Goal: Information Seeking & Learning: Check status

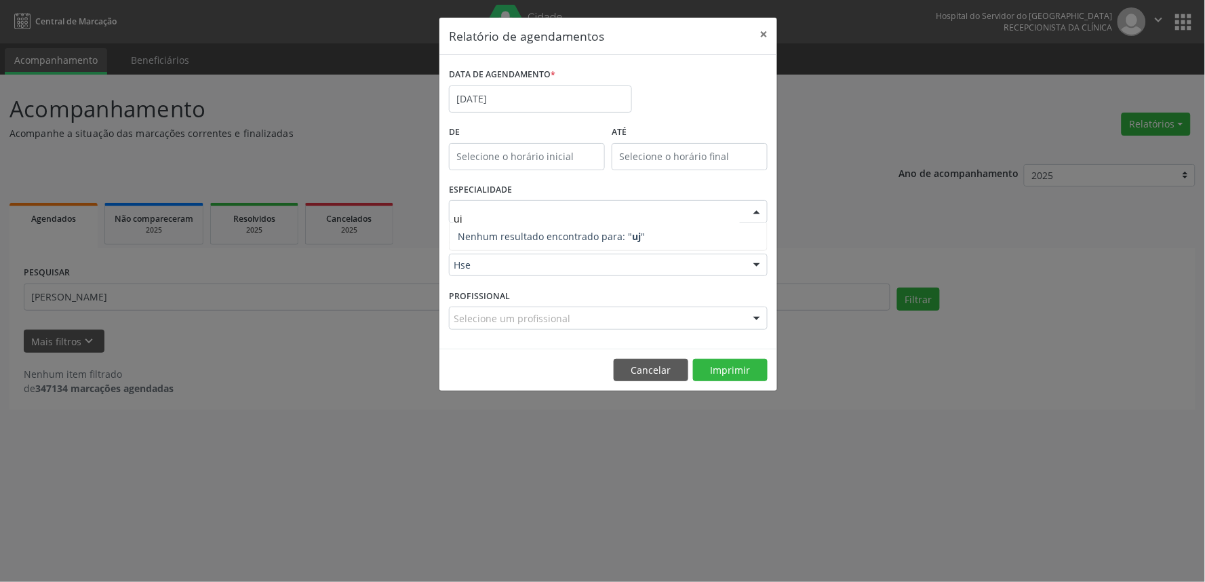
type input "u"
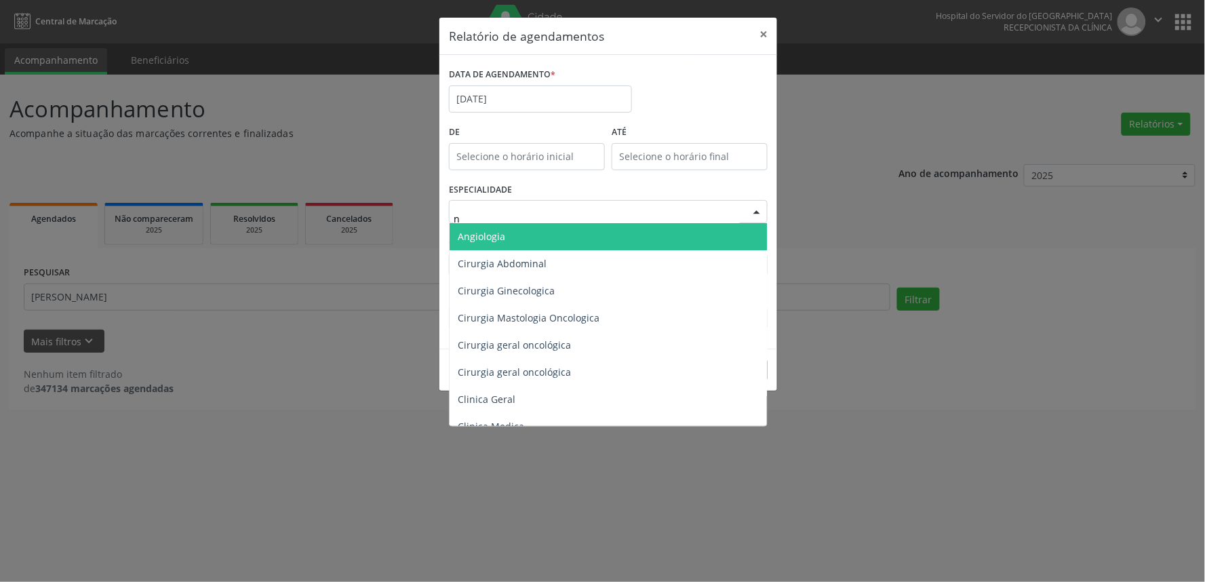
type input "ne"
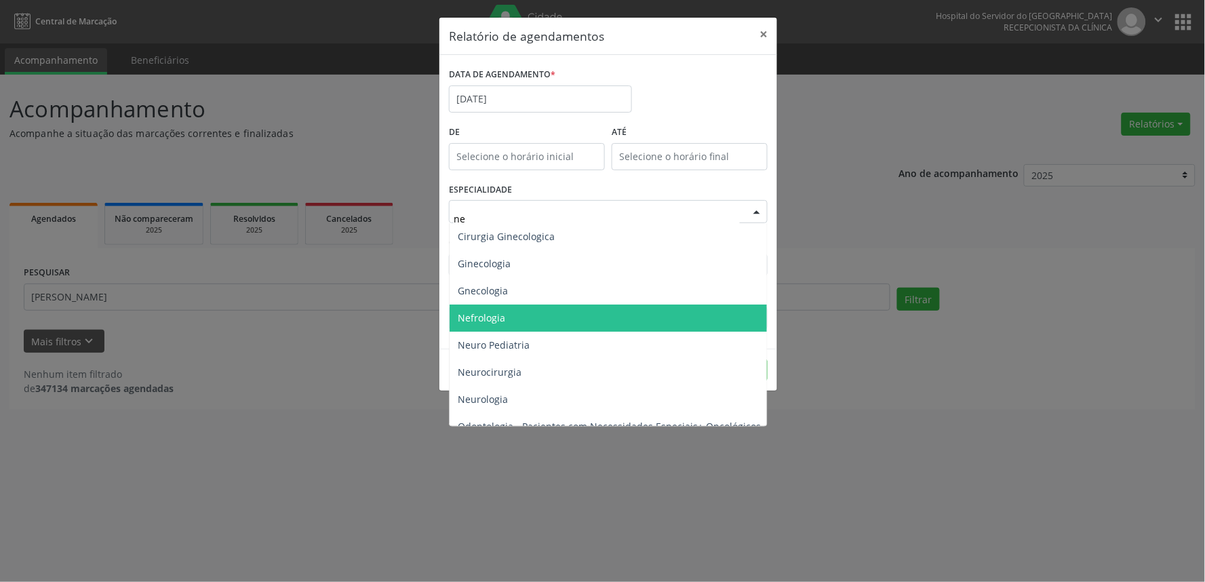
click at [488, 317] on span "Nefrologia" at bounding box center [481, 317] width 47 height 13
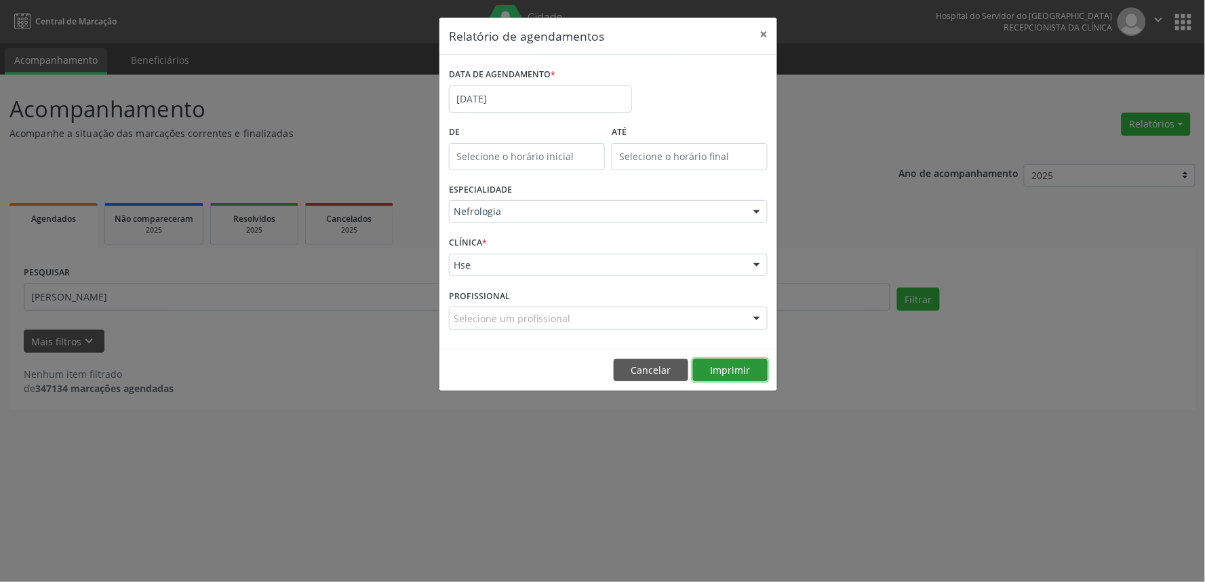
click at [729, 372] on button "Imprimir" at bounding box center [730, 370] width 75 height 23
click at [667, 368] on button "Cancelar" at bounding box center [651, 370] width 75 height 23
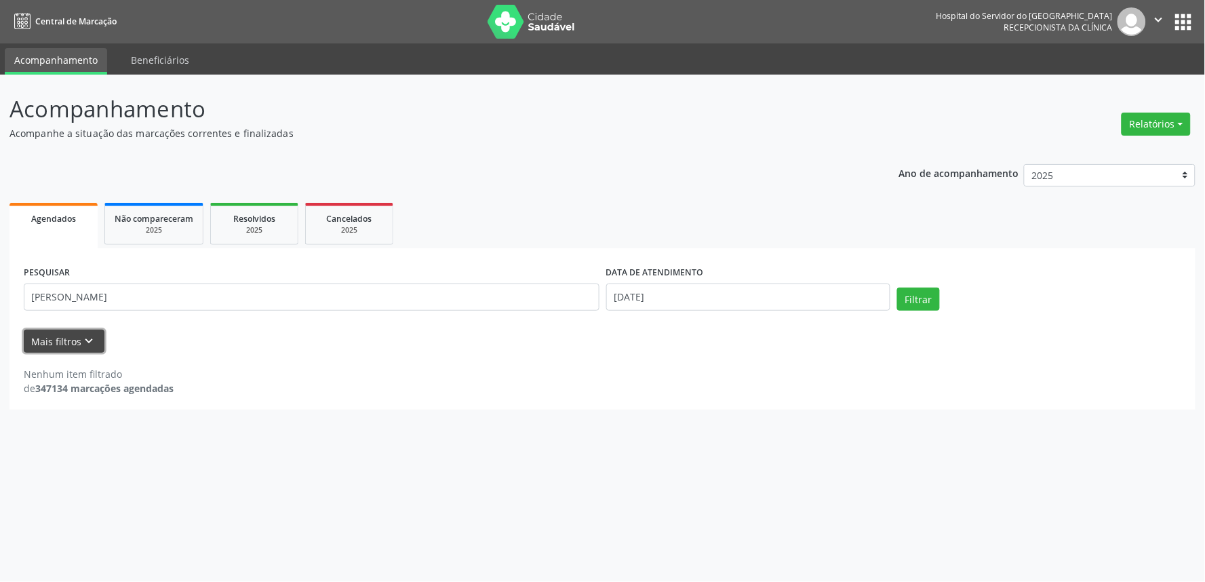
click at [92, 337] on icon "keyboard_arrow_down" at bounding box center [89, 341] width 15 height 15
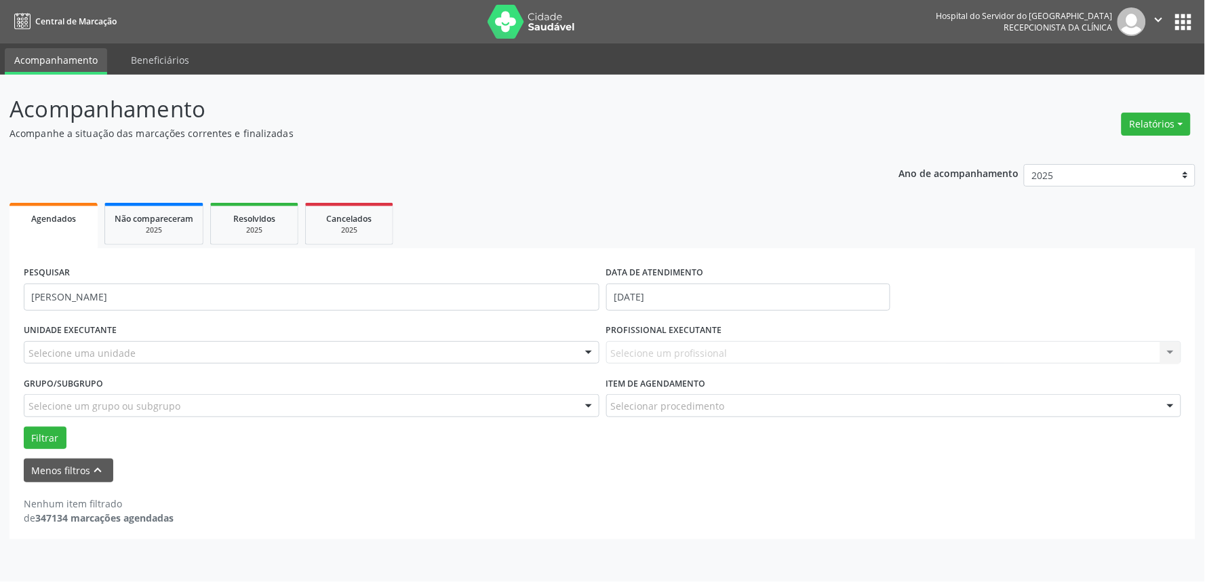
click at [687, 360] on div "Selecione um profissional Nenhum resultado encontrado para: " " Não há nenhuma …" at bounding box center [894, 352] width 576 height 23
click at [693, 355] on div "Selecione um profissional Nenhum resultado encontrado para: " " Não há nenhuma …" at bounding box center [894, 352] width 576 height 23
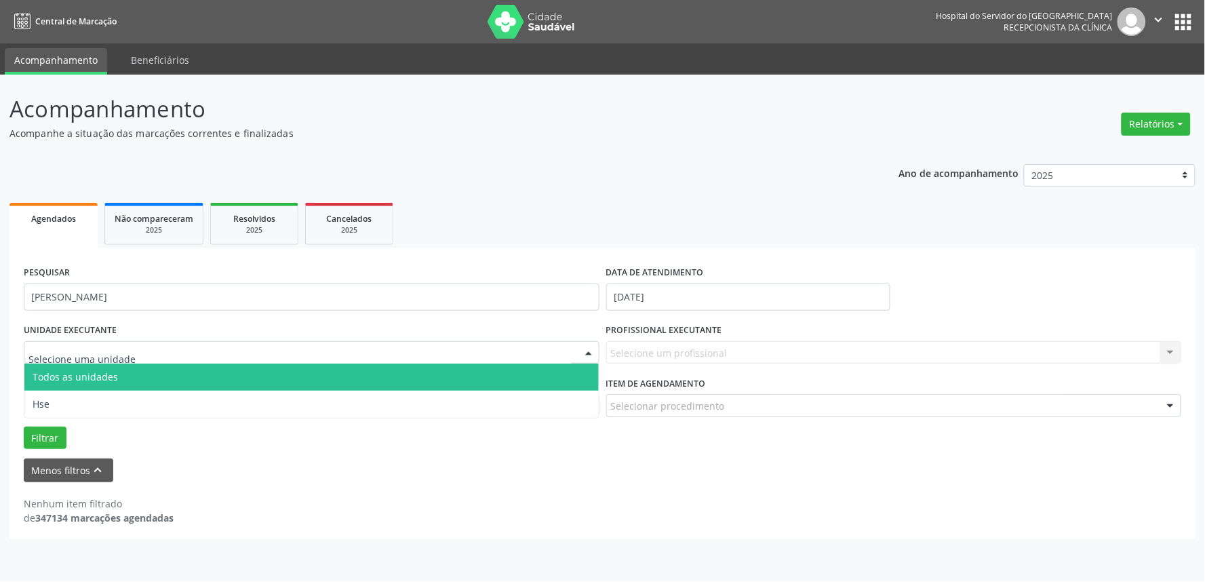
click at [385, 355] on div at bounding box center [312, 352] width 576 height 23
click at [378, 381] on span "Todos as unidades" at bounding box center [311, 377] width 574 height 27
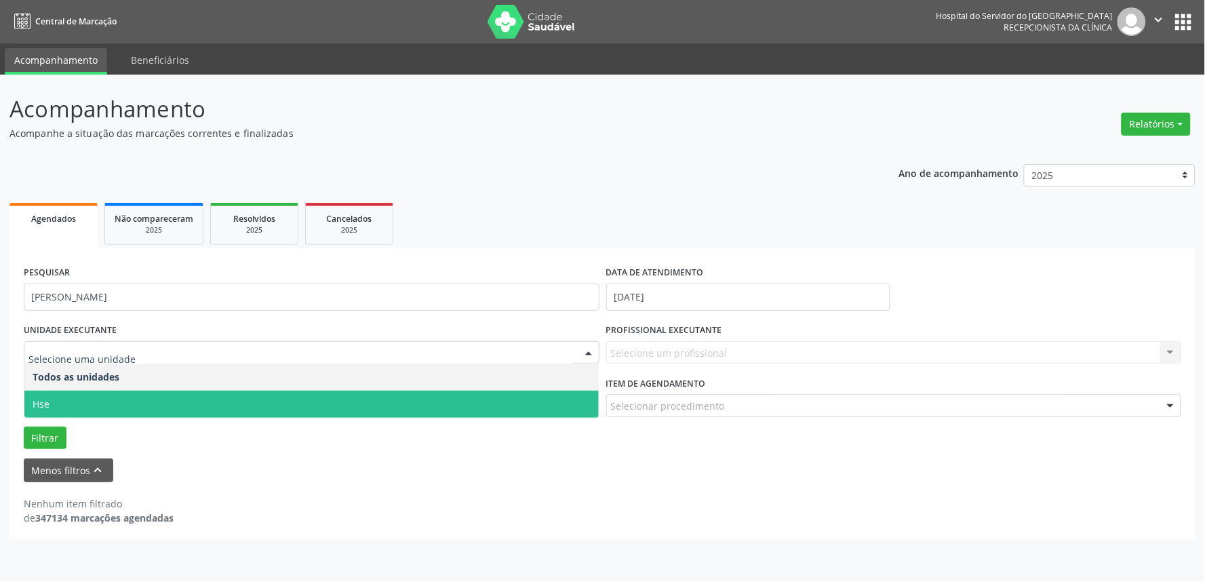
drag, startPoint x: 367, startPoint y: 402, endPoint x: 376, endPoint y: 402, distance: 8.8
click at [368, 402] on span "Hse" at bounding box center [311, 404] width 574 height 27
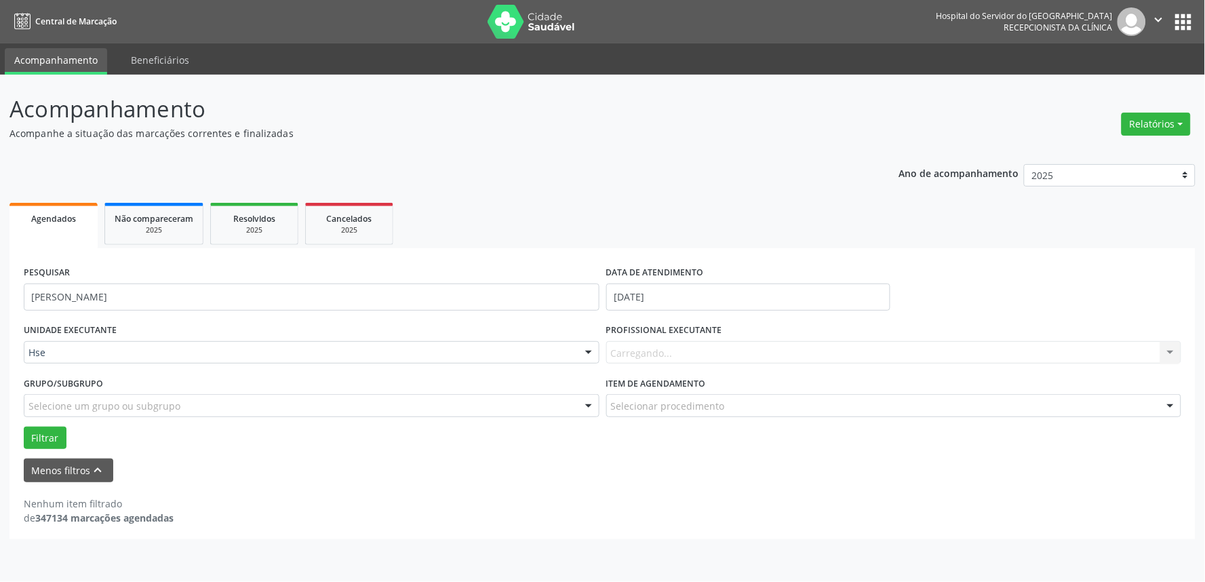
click at [640, 354] on div "Carregando... Nenhum resultado encontrado para: " " Não há nenhuma opção para s…" at bounding box center [894, 352] width 576 height 23
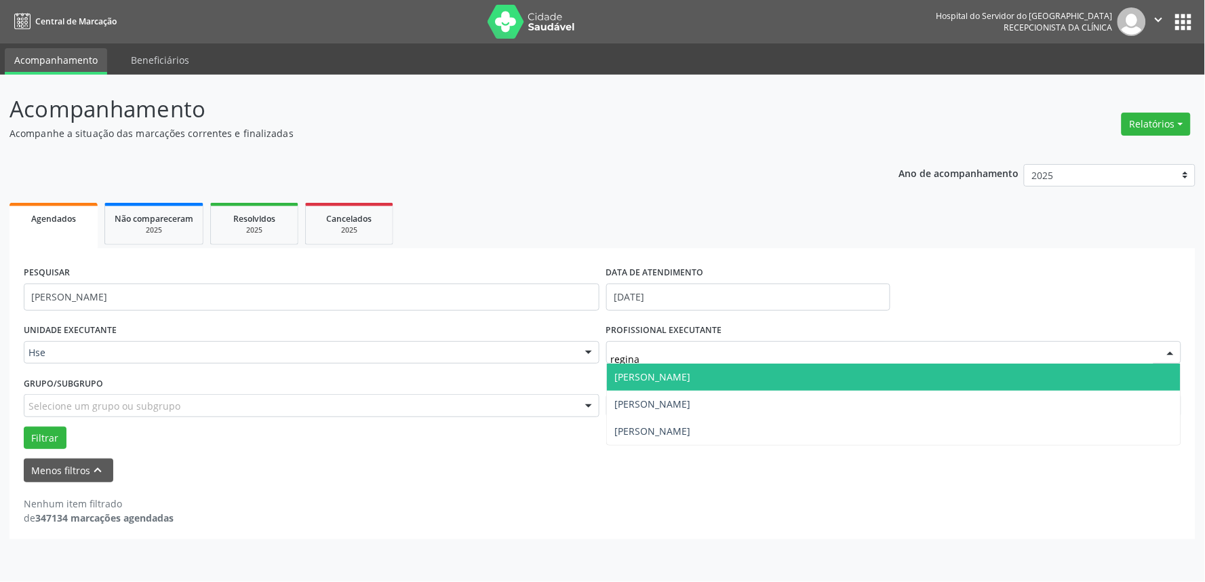
type input "regina"
click at [651, 370] on span "[PERSON_NAME]" at bounding box center [653, 376] width 76 height 13
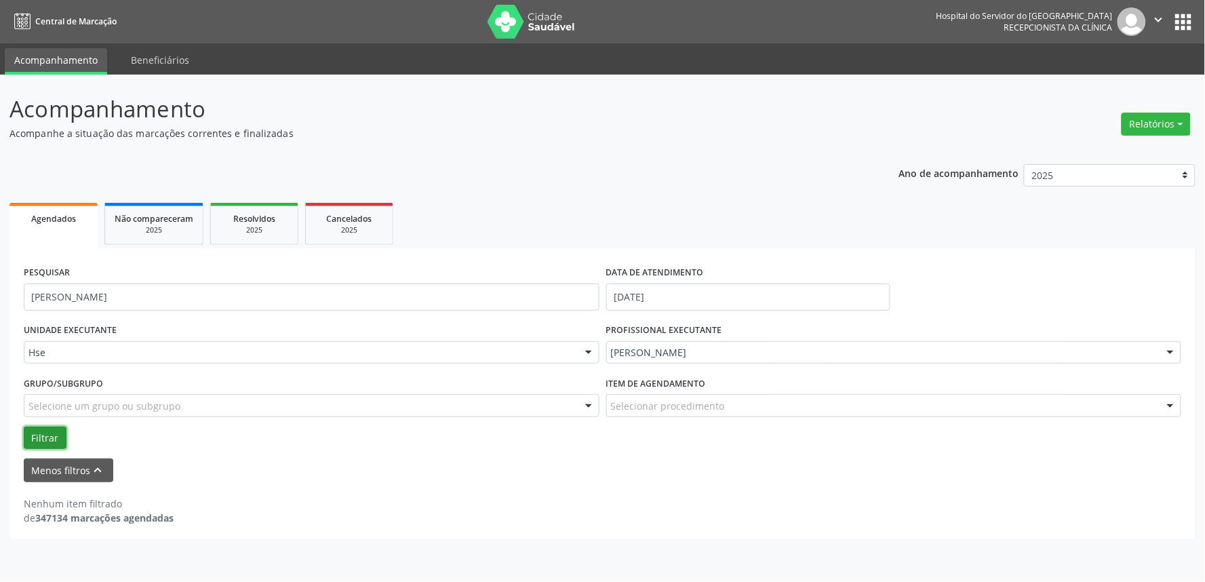
click at [54, 433] on button "Filtrar" at bounding box center [45, 438] width 43 height 23
click at [723, 404] on div "Selecionar procedimento" at bounding box center [894, 405] width 576 height 23
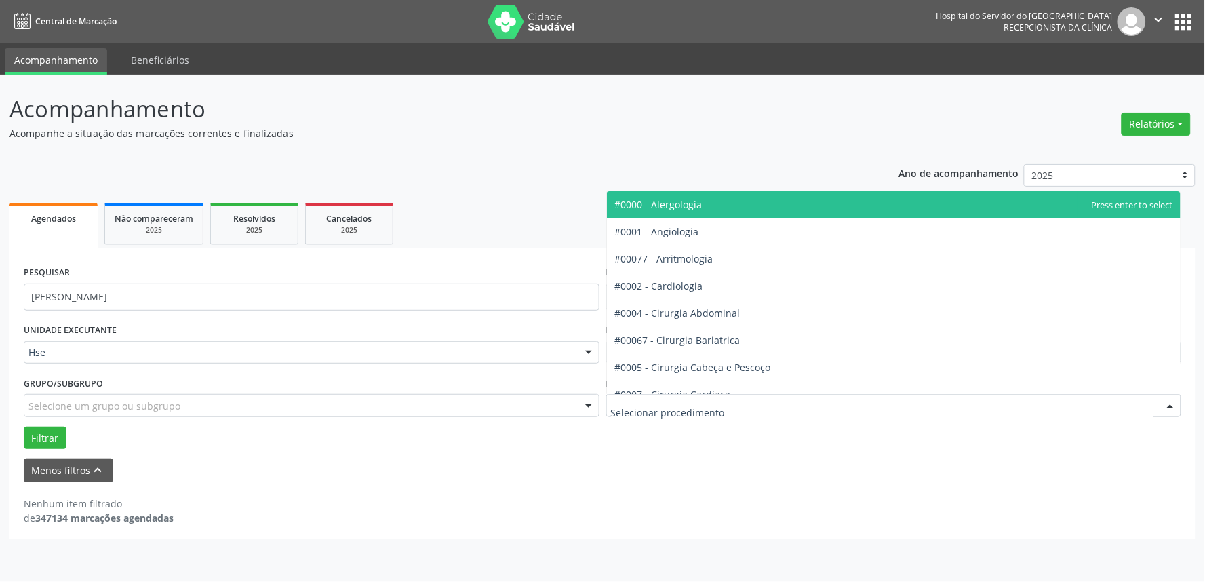
click at [677, 421] on input "text" at bounding box center [882, 412] width 543 height 27
click at [625, 455] on form "PESQUISAR [PERSON_NAME] DATA DE ATENDIMENTO [DATE] UNIDADE EXECUTANTE Hse Todos…" at bounding box center [603, 372] width 1158 height 220
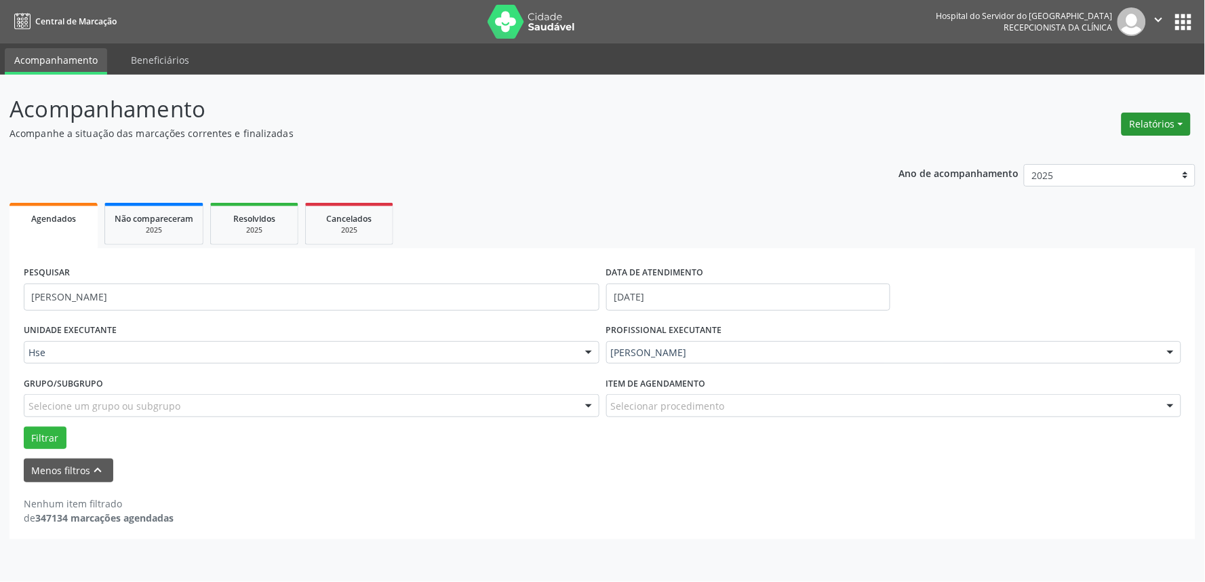
click at [1148, 113] on button "Relatórios" at bounding box center [1156, 124] width 69 height 23
click at [1125, 146] on link "Agendamentos" at bounding box center [1118, 152] width 146 height 19
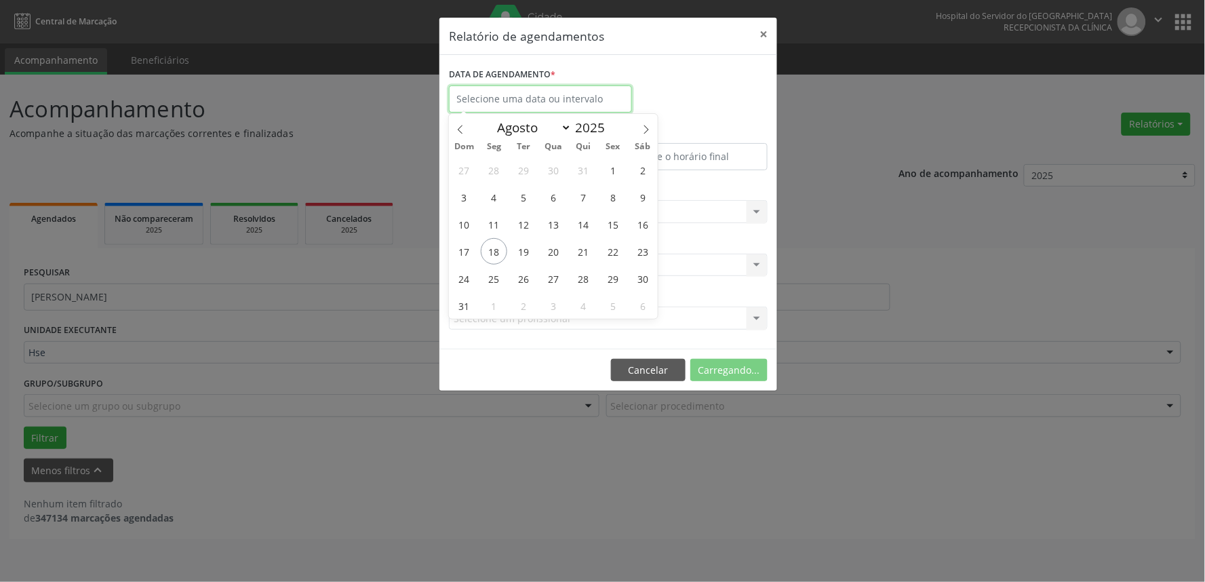
click at [559, 102] on input "text" at bounding box center [540, 98] width 183 height 27
click at [522, 248] on span "19" at bounding box center [524, 251] width 26 height 26
type input "[DATE]"
click at [522, 248] on span "19" at bounding box center [524, 251] width 26 height 26
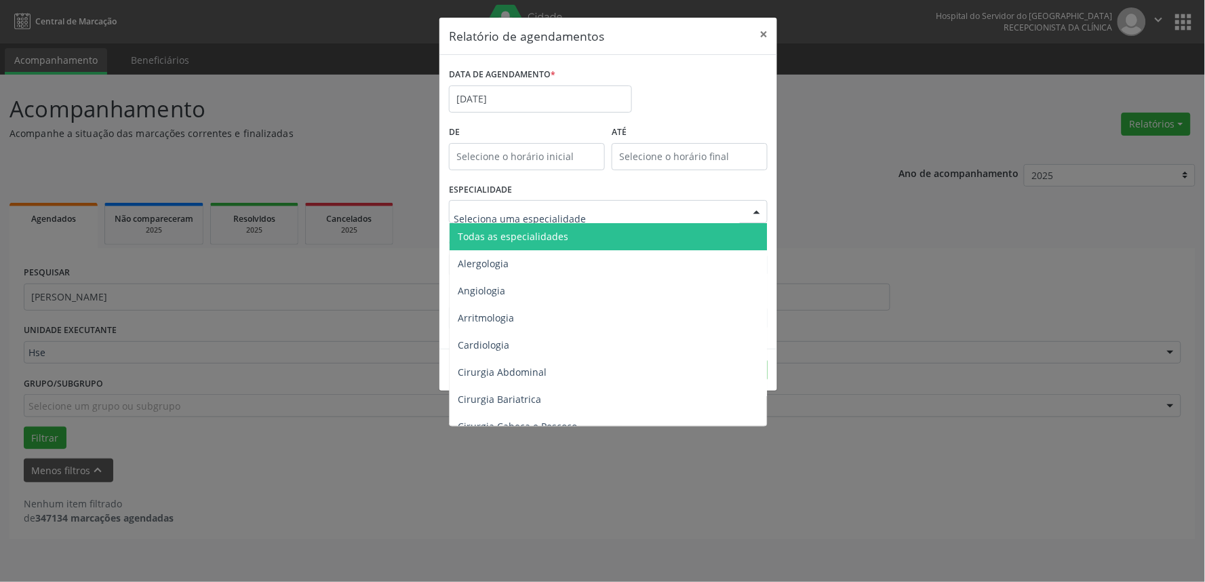
click at [570, 213] on input "text" at bounding box center [597, 218] width 286 height 27
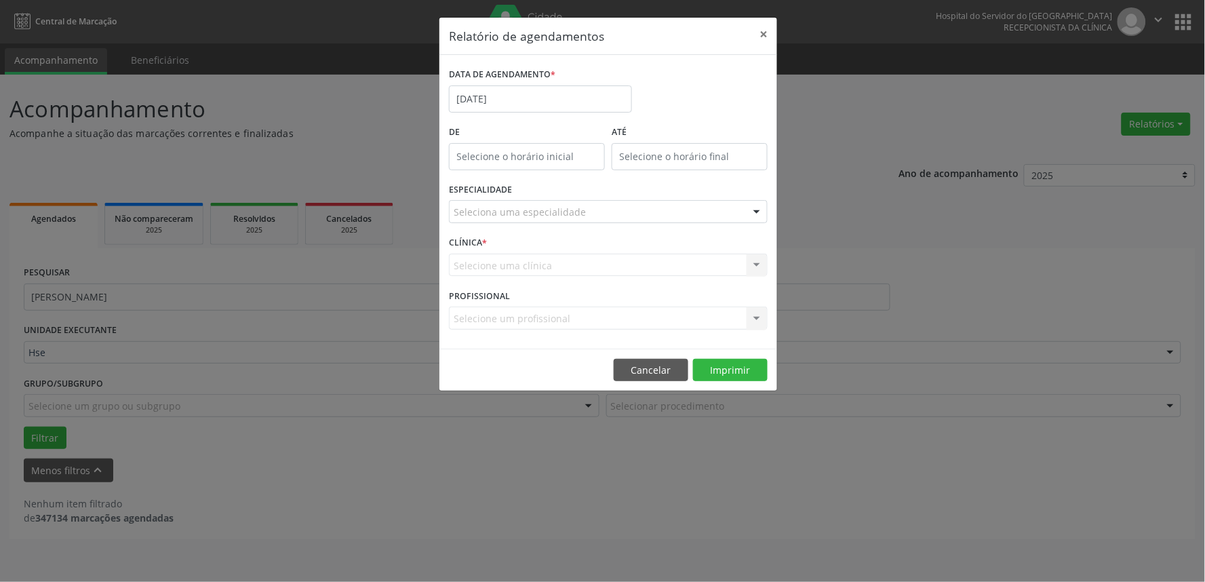
click at [773, 206] on div "DATA DE AGENDAMENTO * [DATE] De ATÉ ESPECIALIDADE Seleciona uma especialidade T…" at bounding box center [609, 202] width 338 height 294
click at [722, 364] on button "Imprimir" at bounding box center [730, 370] width 75 height 23
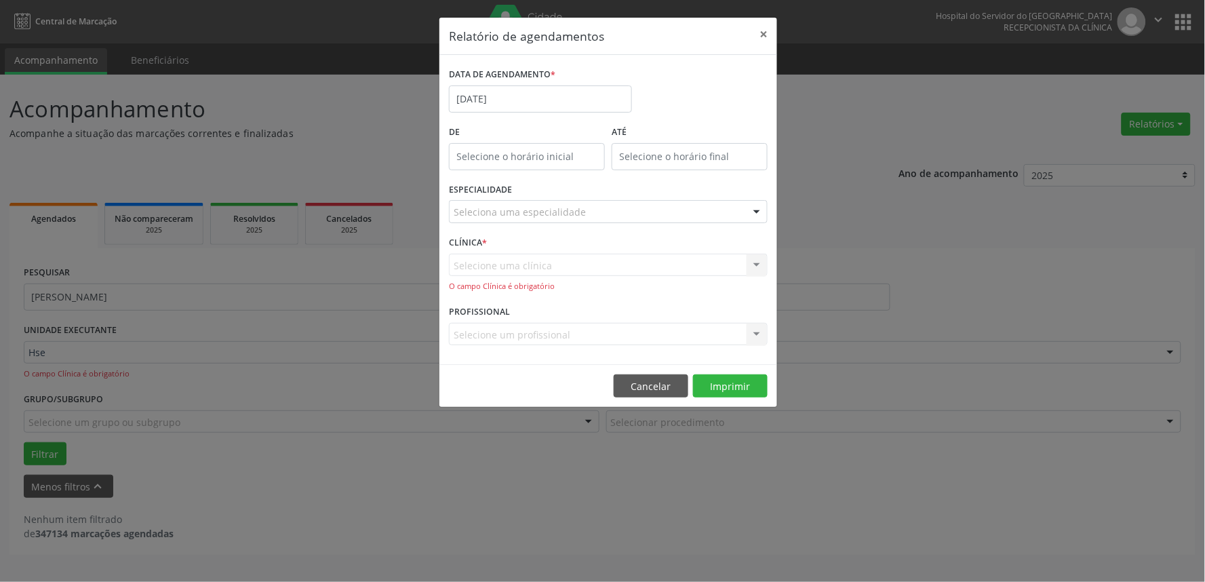
click at [599, 270] on div "Selecione uma clínica Hse Nenhum resultado encontrado para: " " Não há nenhuma …" at bounding box center [608, 273] width 319 height 39
click at [764, 259] on div "Selecione uma clínica Hse Nenhum resultado encontrado para: " " Não há nenhuma …" at bounding box center [608, 273] width 319 height 39
click at [653, 265] on div "Selecione uma clínica Hse Nenhum resultado encontrado para: " " Não há nenhuma …" at bounding box center [608, 273] width 319 height 39
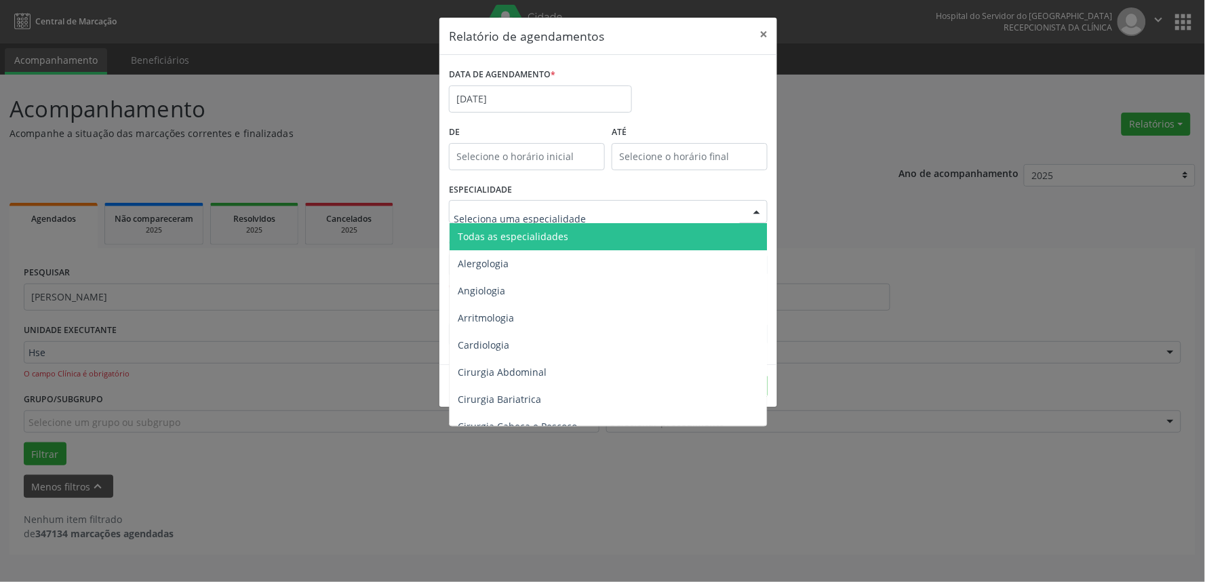
click at [632, 200] on div at bounding box center [608, 211] width 319 height 23
click at [622, 231] on span "Todas as especialidades" at bounding box center [609, 236] width 319 height 27
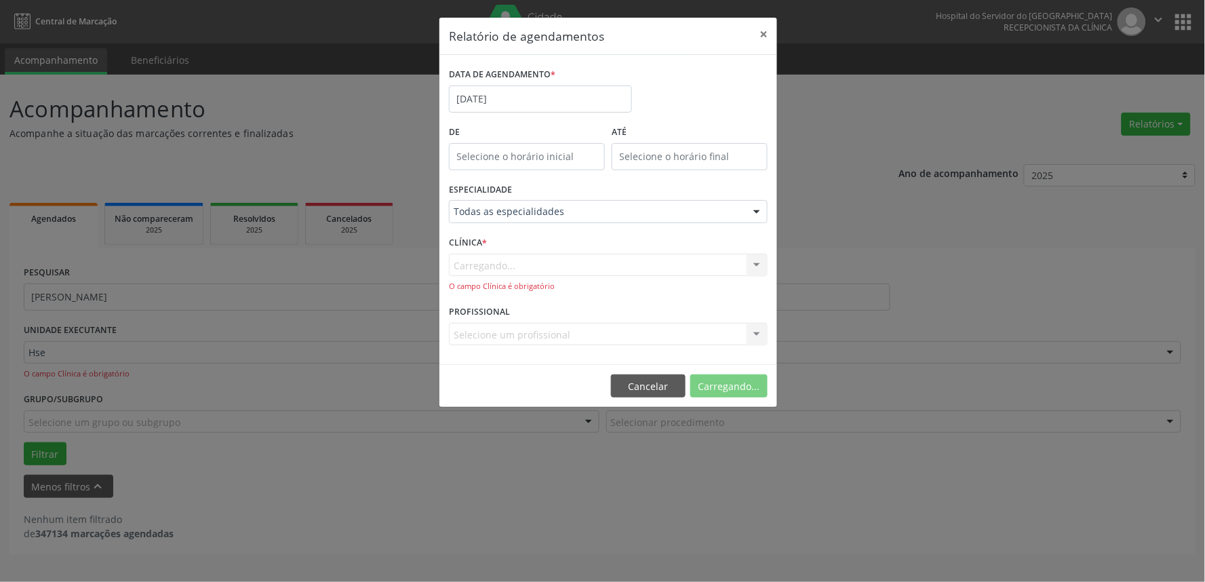
click at [618, 260] on div "Carregando... Hse Nenhum resultado encontrado para: " " Não há nenhuma opção pa…" at bounding box center [608, 273] width 319 height 39
click at [693, 347] on div "PROFISSIONAL Selecione um profissional Nenhum resultado encontrado para: " " Nã…" at bounding box center [609, 328] width 326 height 53
click at [693, 335] on div "Selecione um profissional" at bounding box center [608, 334] width 319 height 23
type input "r"
click at [753, 391] on button "Imprimir" at bounding box center [730, 385] width 75 height 23
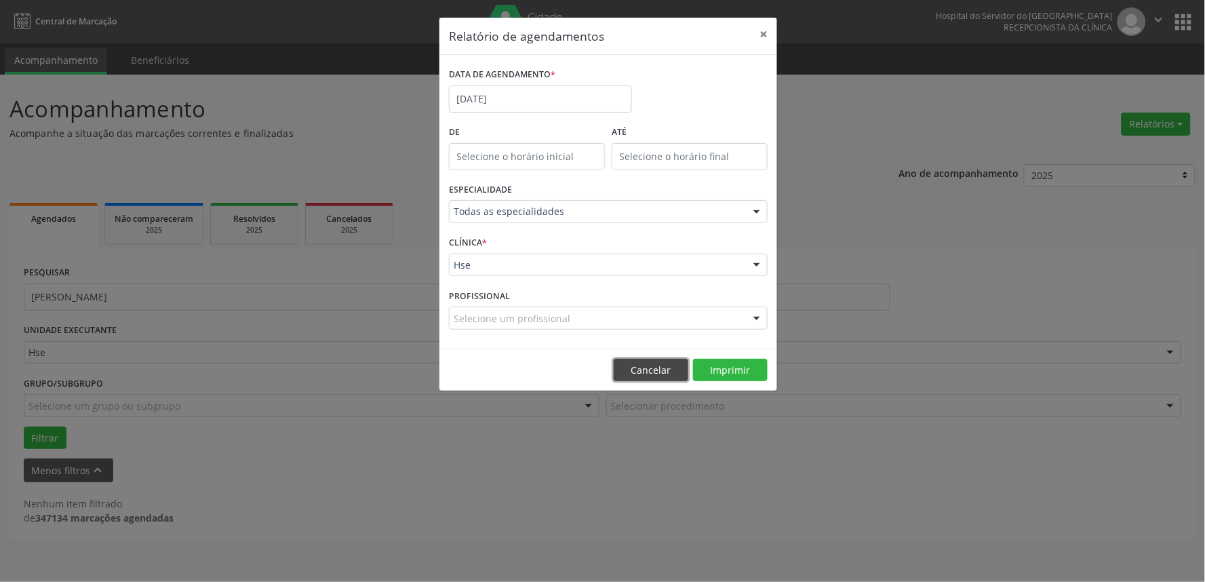
click at [643, 364] on button "Cancelar" at bounding box center [651, 370] width 75 height 23
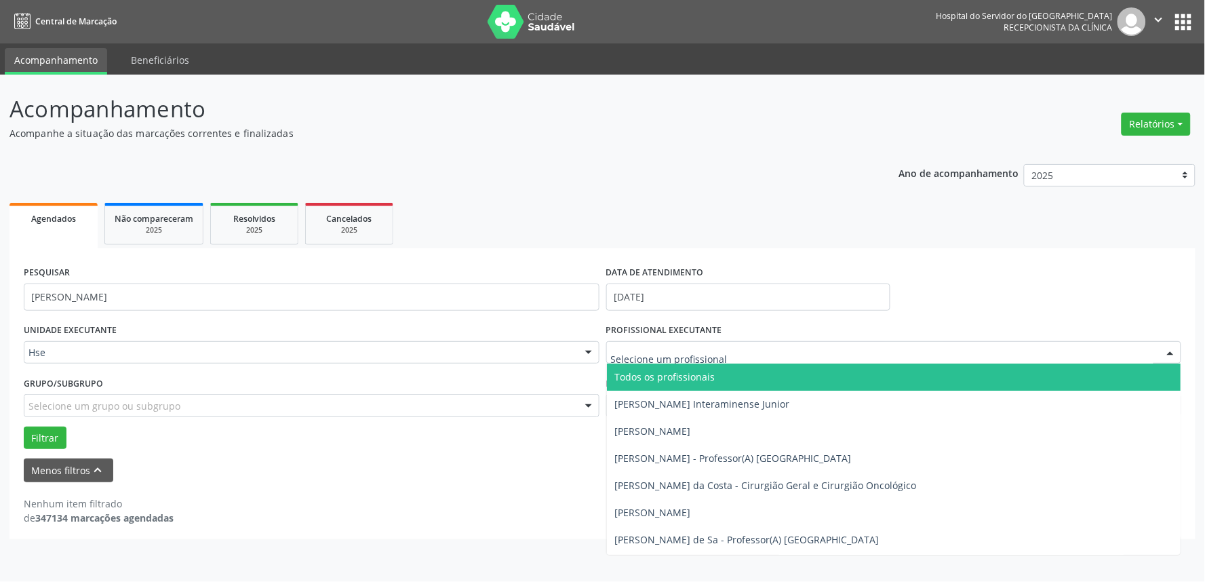
click at [714, 356] on input "text" at bounding box center [882, 359] width 543 height 27
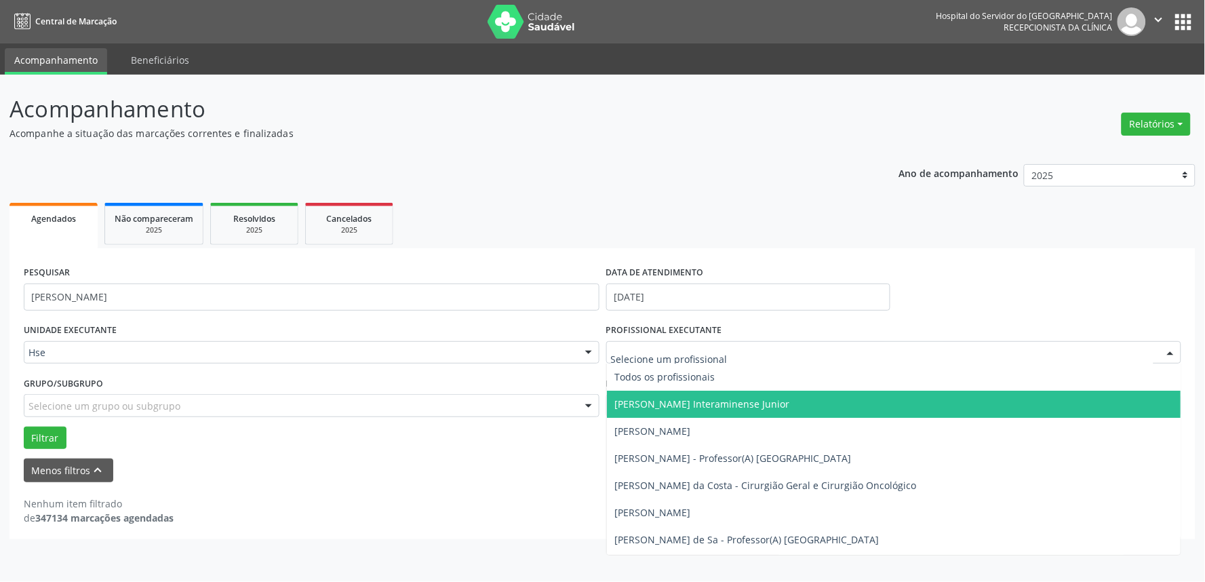
click at [653, 395] on span "[PERSON_NAME] Interaminense Junior" at bounding box center [894, 404] width 574 height 27
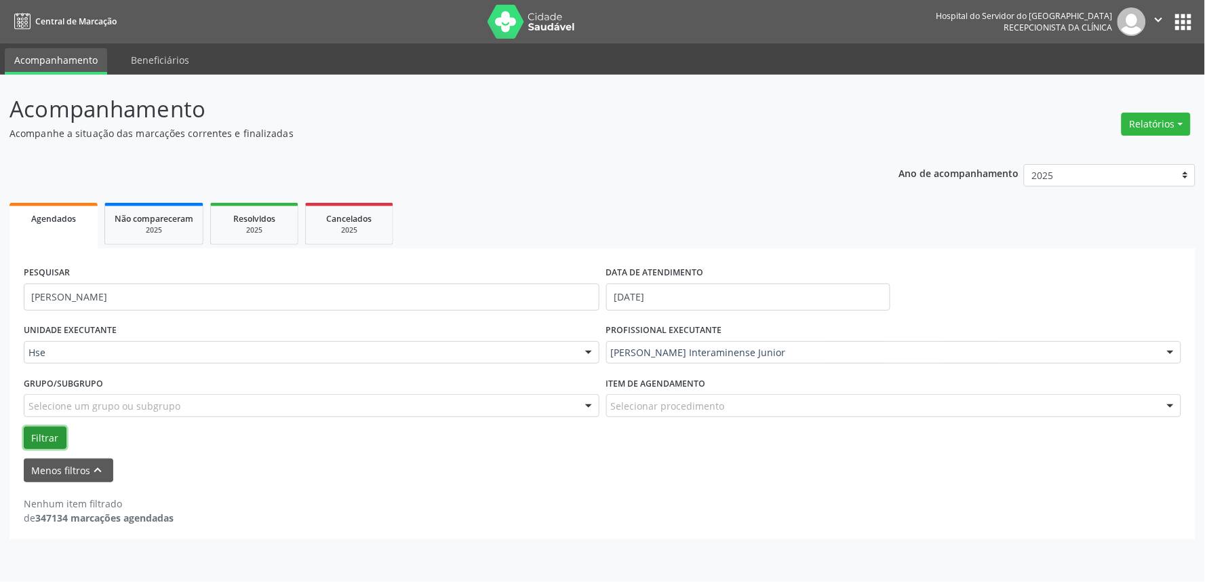
click at [24, 431] on button "Filtrar" at bounding box center [45, 438] width 43 height 23
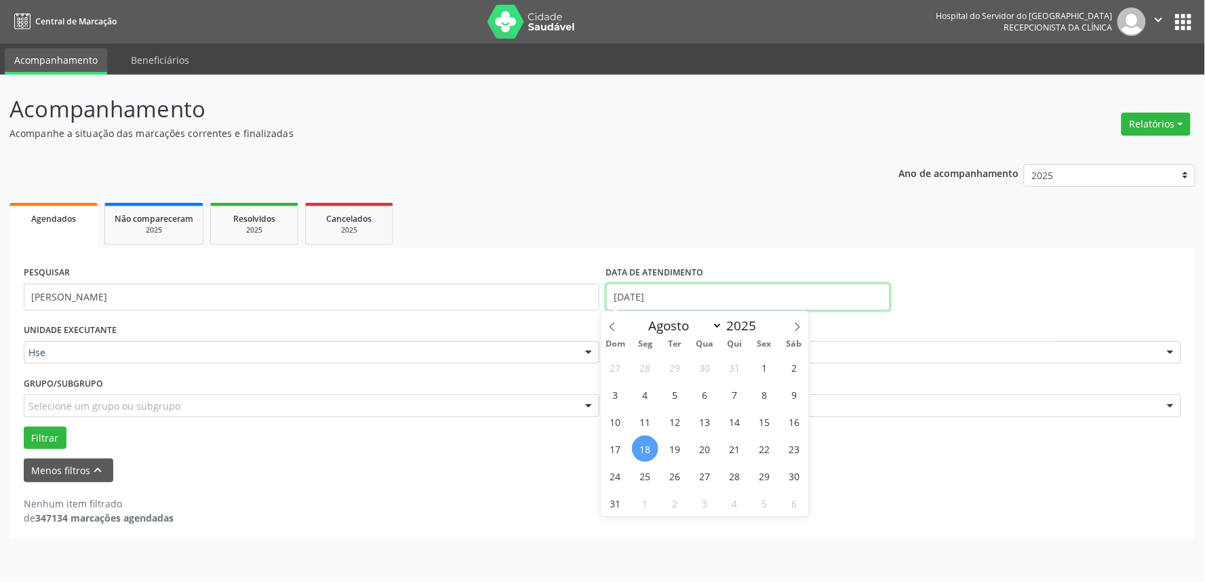
click at [640, 292] on input "[DATE]" at bounding box center [748, 297] width 284 height 27
click at [669, 450] on span "19" at bounding box center [675, 448] width 26 height 26
type input "[DATE]"
click at [668, 451] on span "19" at bounding box center [675, 448] width 26 height 26
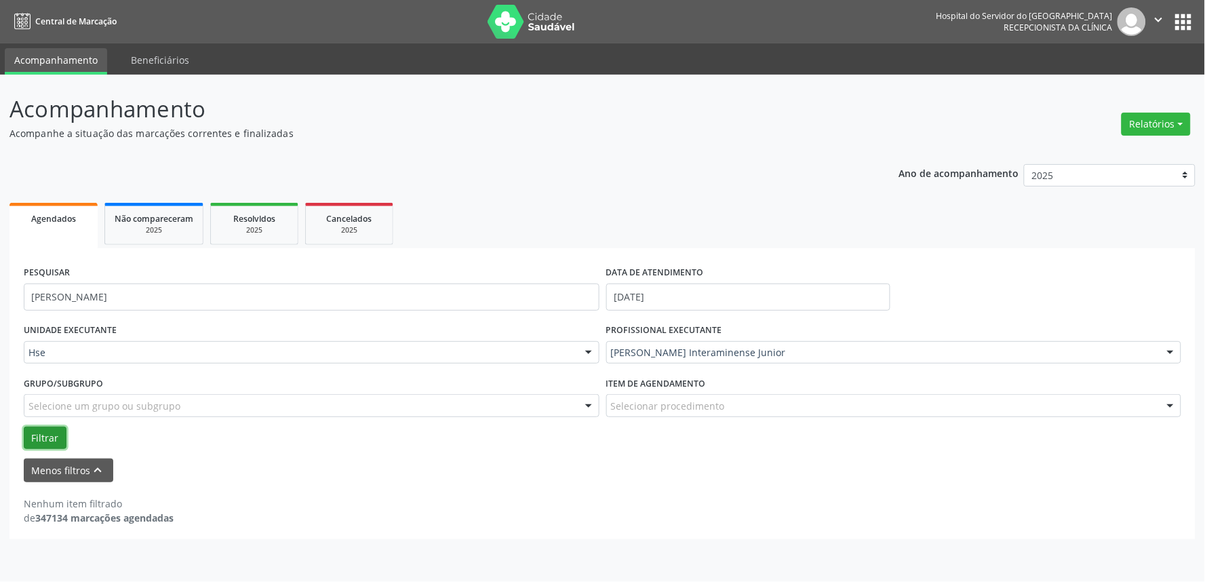
click at [55, 432] on button "Filtrar" at bounding box center [45, 438] width 43 height 23
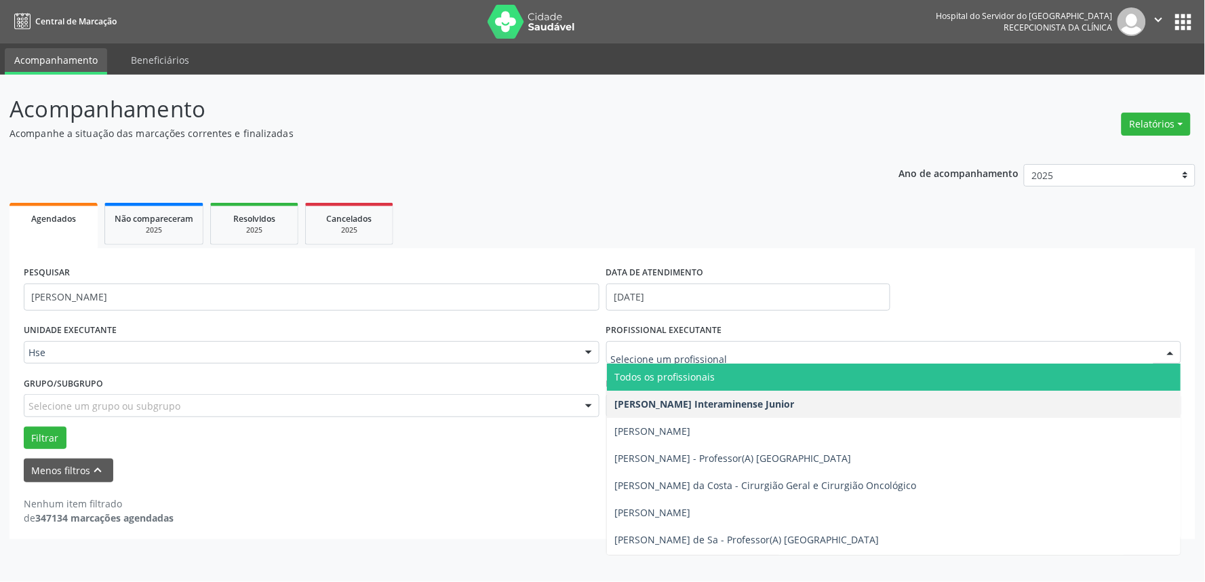
click at [701, 374] on span "Todos os profissionais" at bounding box center [665, 376] width 100 height 13
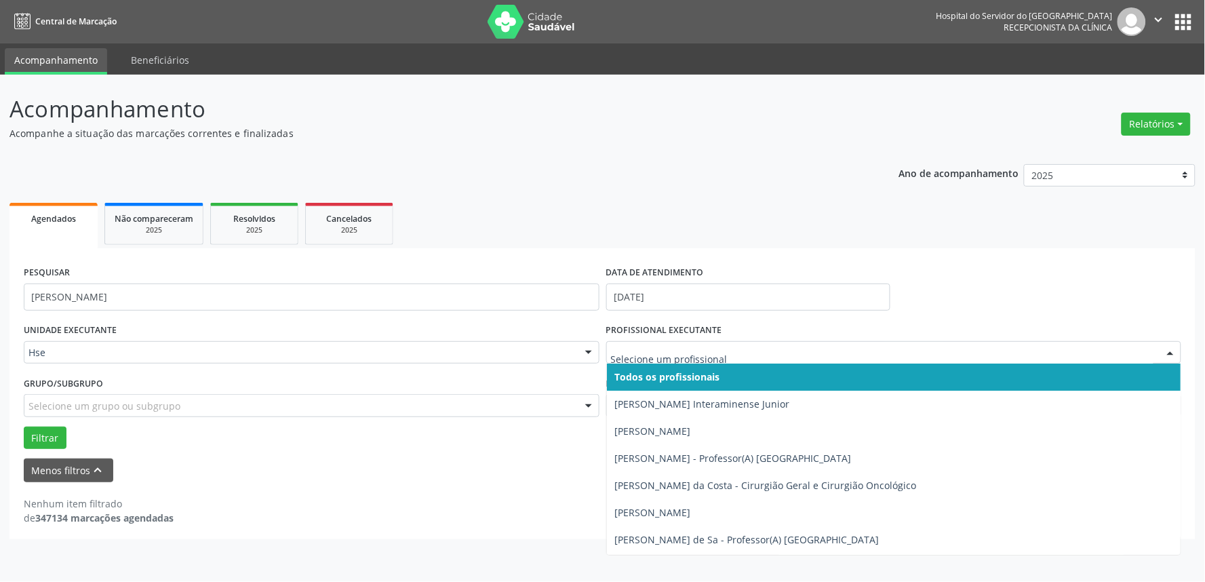
click at [751, 351] on input "text" at bounding box center [882, 359] width 543 height 27
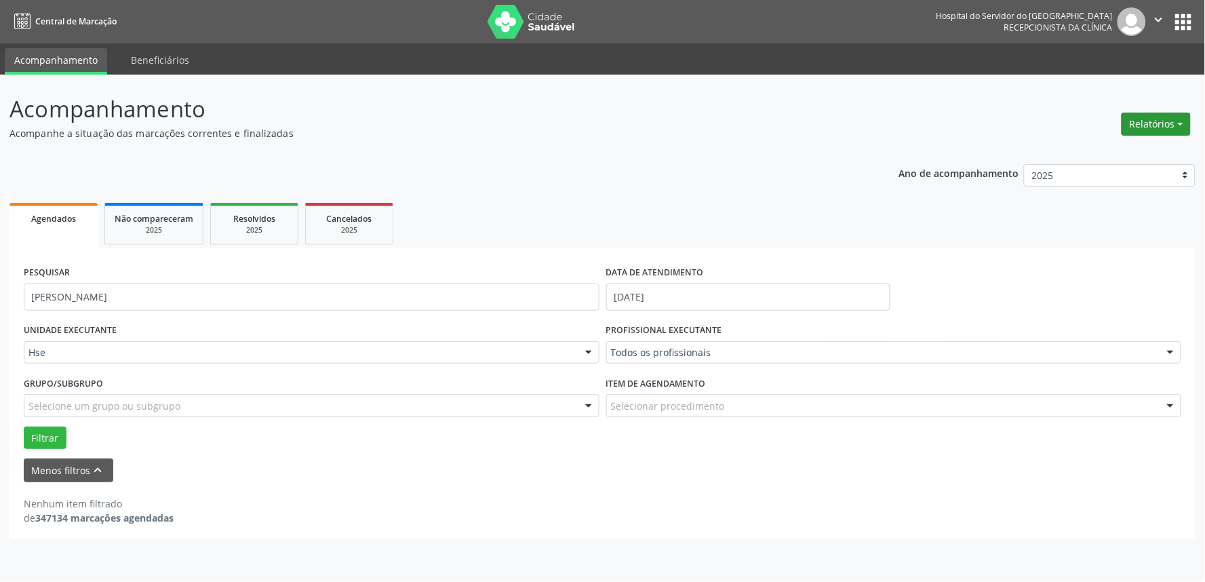
click at [1171, 122] on button "Relatórios" at bounding box center [1156, 124] width 69 height 23
click at [1093, 156] on link "Agendamentos" at bounding box center [1118, 152] width 146 height 19
select select "7"
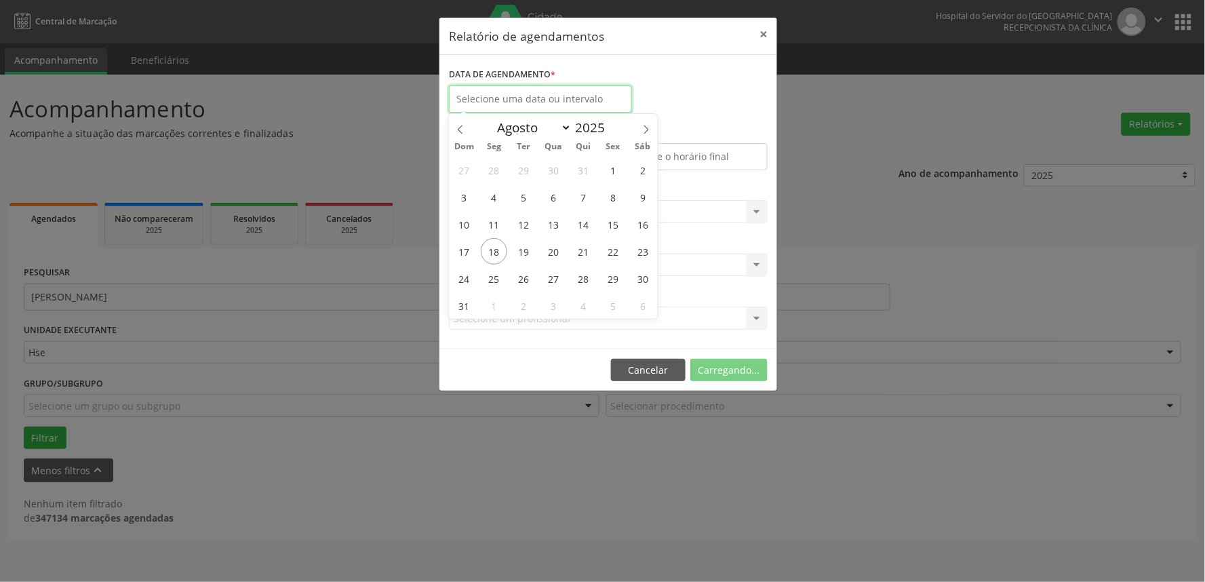
click at [523, 91] on input "text" at bounding box center [540, 98] width 183 height 27
click at [586, 245] on span "21" at bounding box center [583, 251] width 26 height 26
type input "[DATE]"
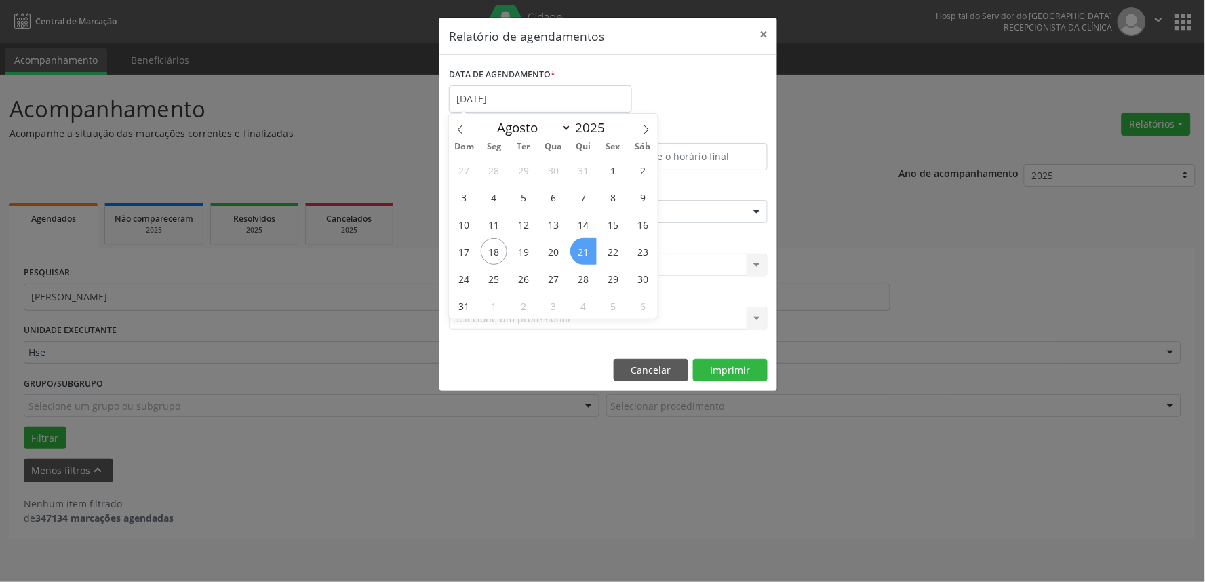
click at [586, 245] on span "21" at bounding box center [583, 251] width 26 height 26
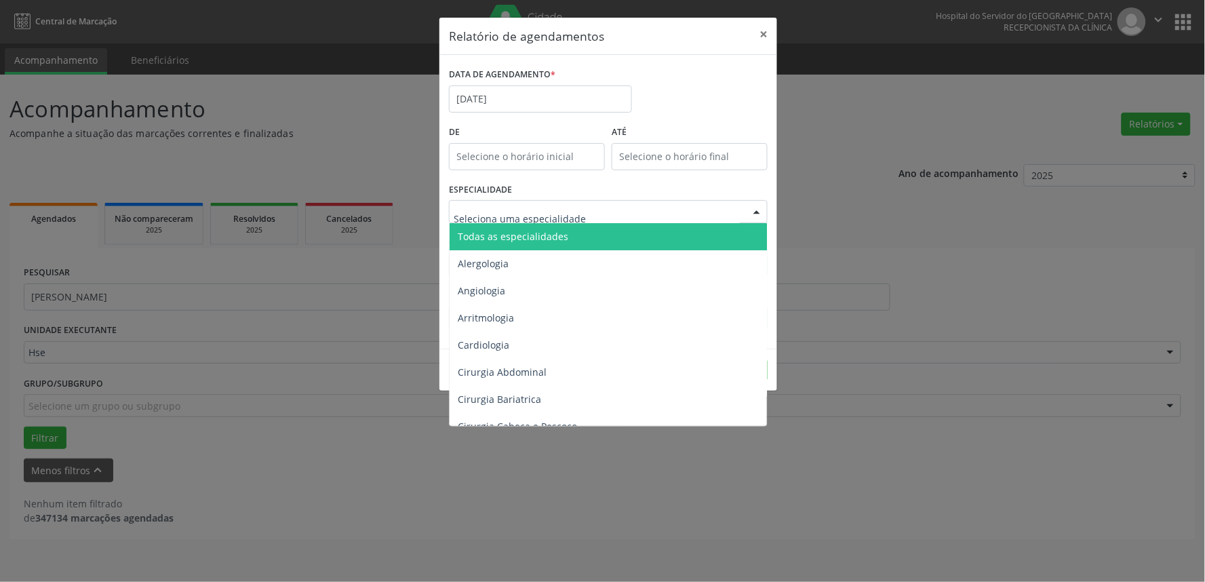
click at [578, 210] on input "text" at bounding box center [597, 218] width 286 height 27
click at [480, 225] on span "Todas as especialidades" at bounding box center [609, 236] width 319 height 27
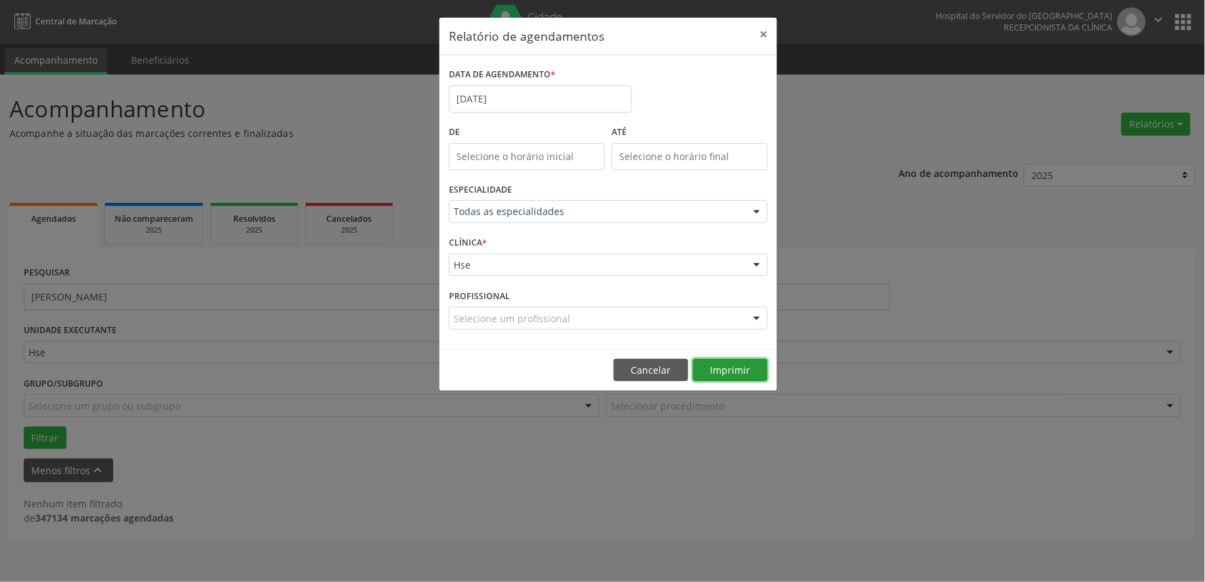
click at [715, 364] on button "Imprimir" at bounding box center [730, 370] width 75 height 23
click at [665, 368] on button "Cancelar" at bounding box center [651, 370] width 75 height 23
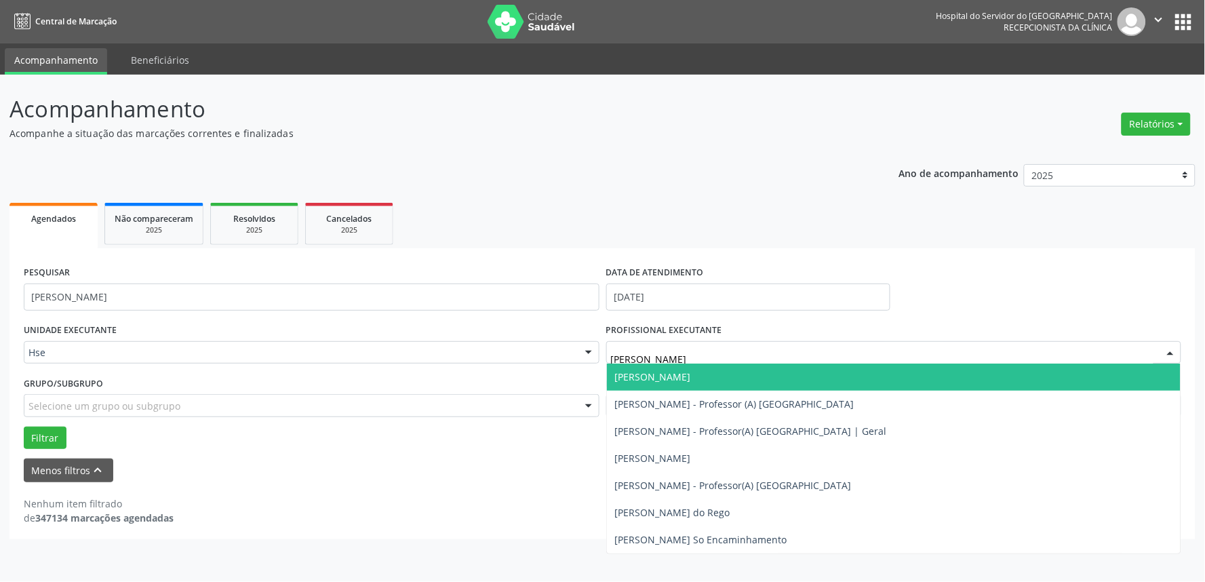
type input "[PERSON_NAME]"
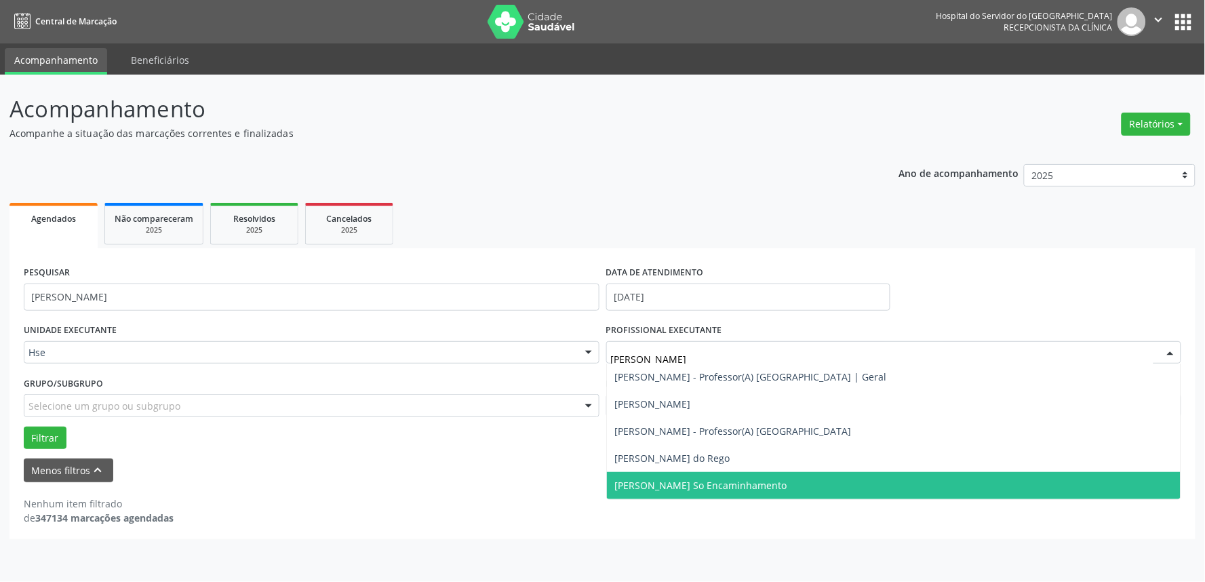
click at [721, 486] on span "[PERSON_NAME] So Encaminhamento" at bounding box center [701, 485] width 172 height 13
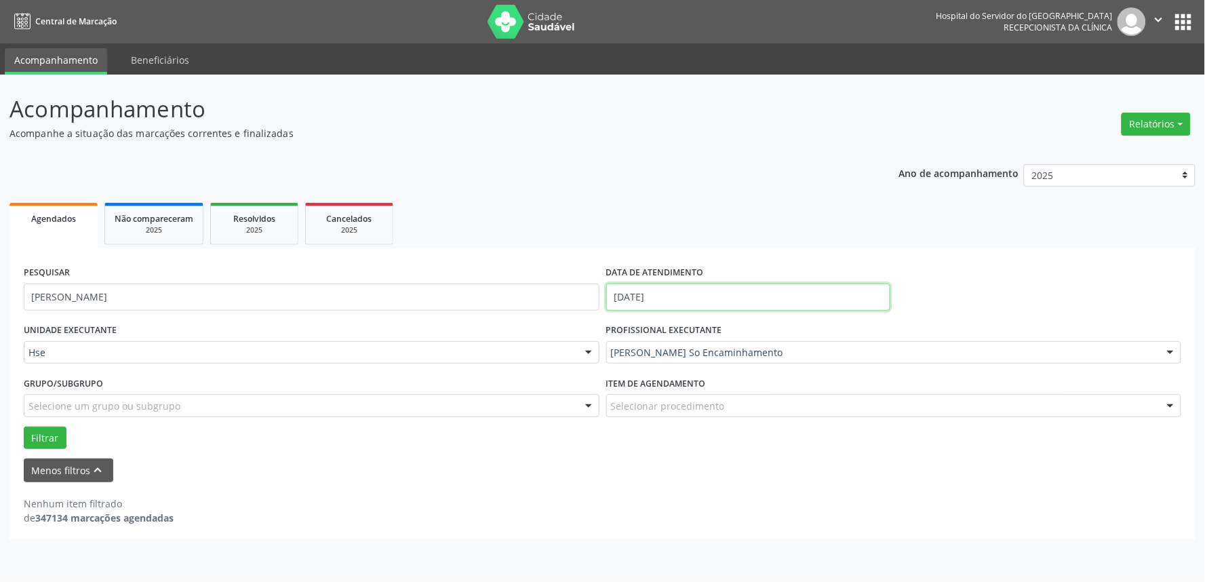
click at [689, 286] on input "[DATE]" at bounding box center [748, 297] width 284 height 27
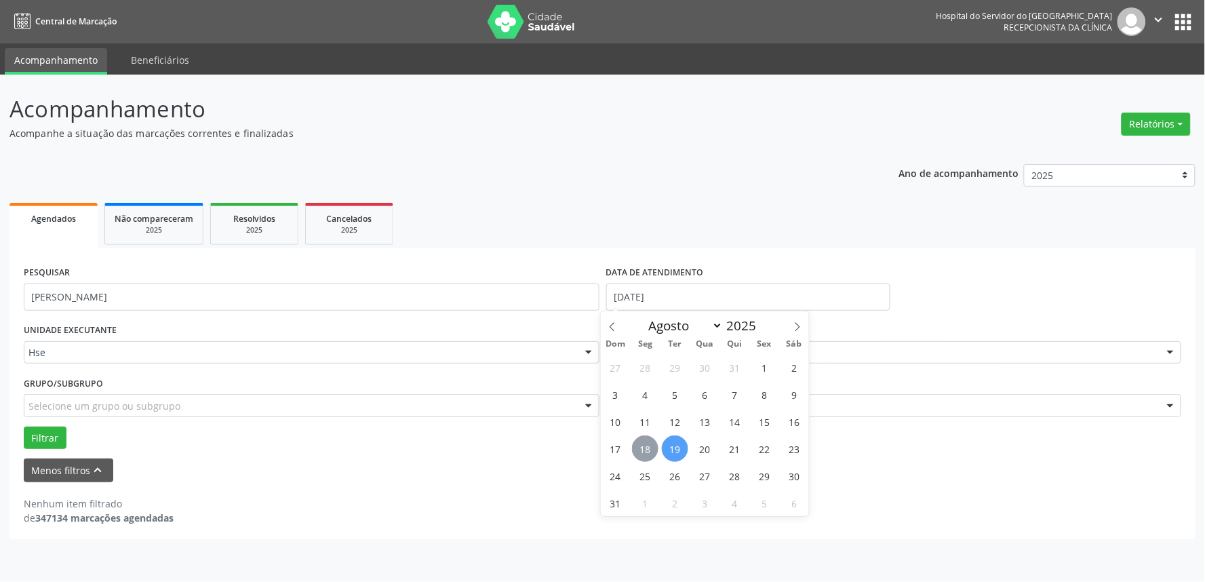
click at [639, 443] on span "18" at bounding box center [645, 448] width 26 height 26
type input "[DATE]"
click at [639, 443] on span "18" at bounding box center [645, 448] width 26 height 26
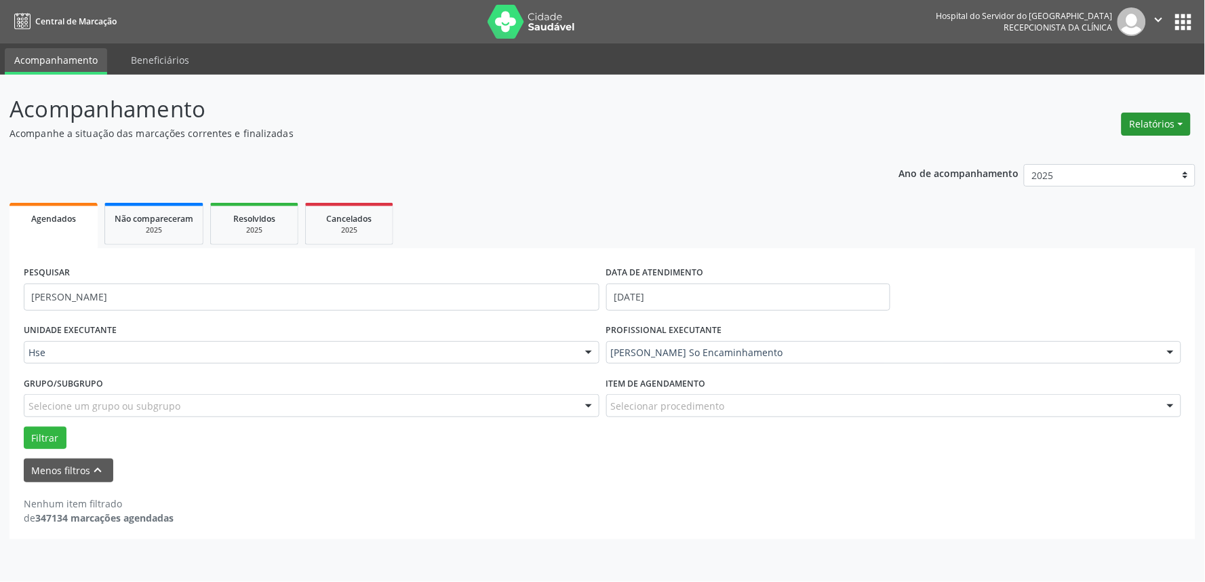
click at [1158, 130] on button "Relatórios" at bounding box center [1156, 124] width 69 height 23
click at [1108, 144] on link "Agendamentos" at bounding box center [1118, 152] width 146 height 19
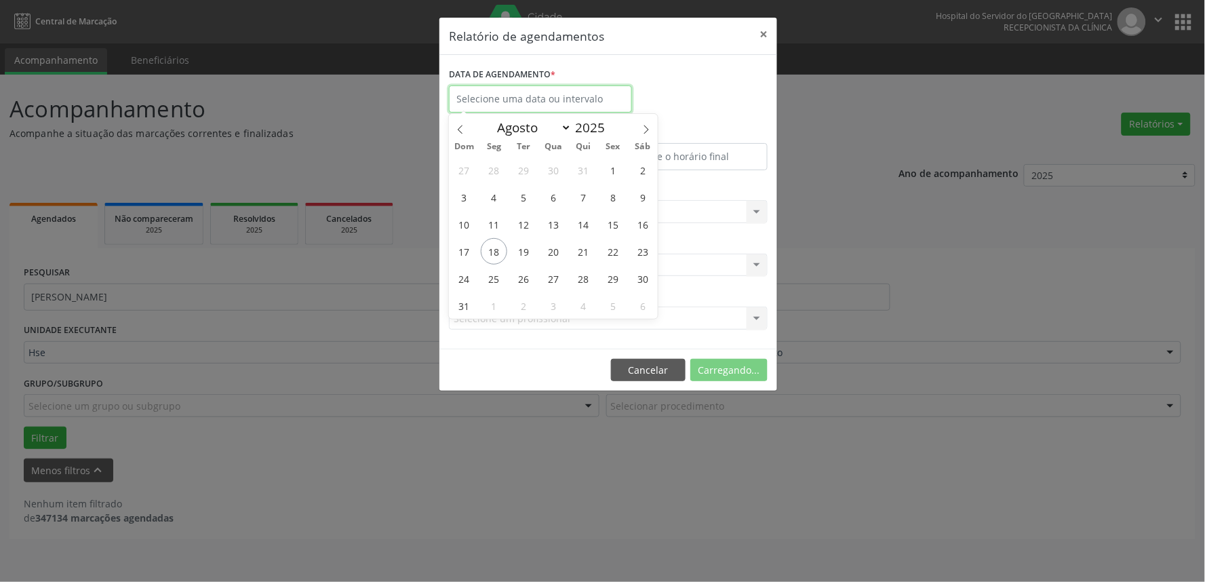
click at [575, 98] on input "text" at bounding box center [540, 98] width 183 height 27
click at [497, 250] on span "18" at bounding box center [494, 251] width 26 height 26
type input "[DATE]"
click at [497, 250] on span "18" at bounding box center [494, 251] width 26 height 26
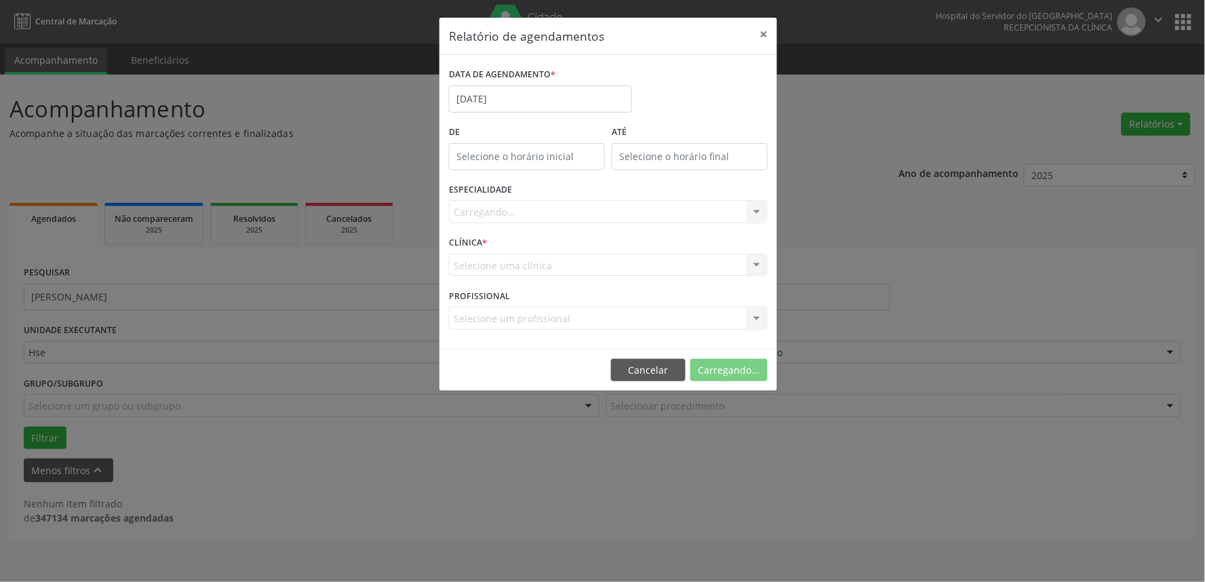
click at [530, 220] on div "Carregando... Todas as especialidades Alergologia Angiologia Arritmologia Cardi…" at bounding box center [608, 211] width 319 height 23
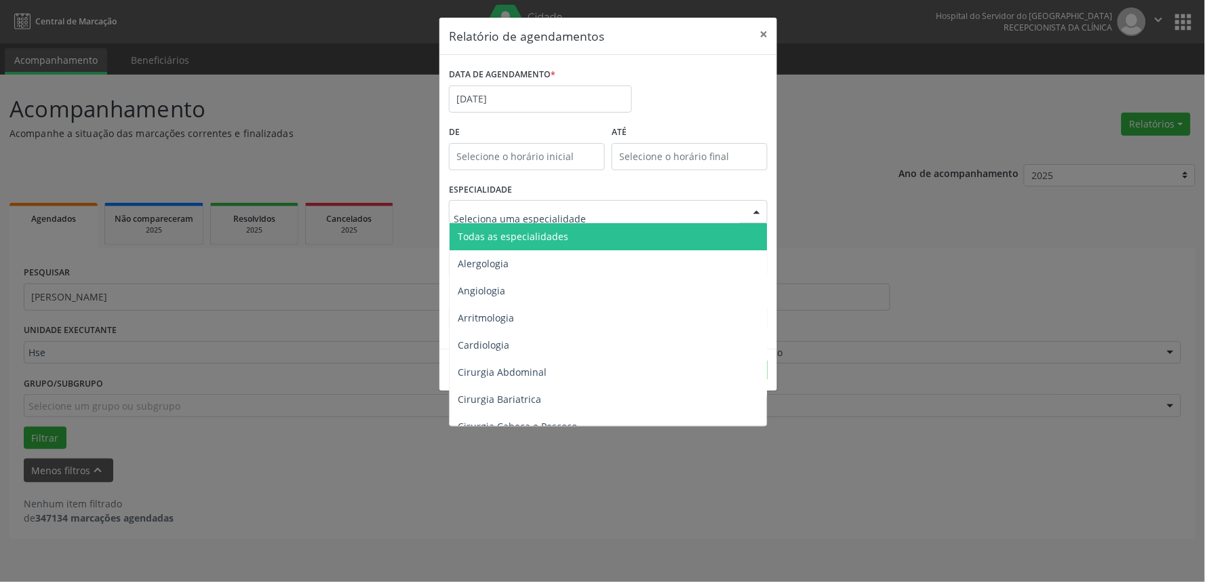
click at [596, 201] on div at bounding box center [608, 211] width 319 height 23
click at [580, 229] on span "Todas as especialidades" at bounding box center [609, 236] width 319 height 27
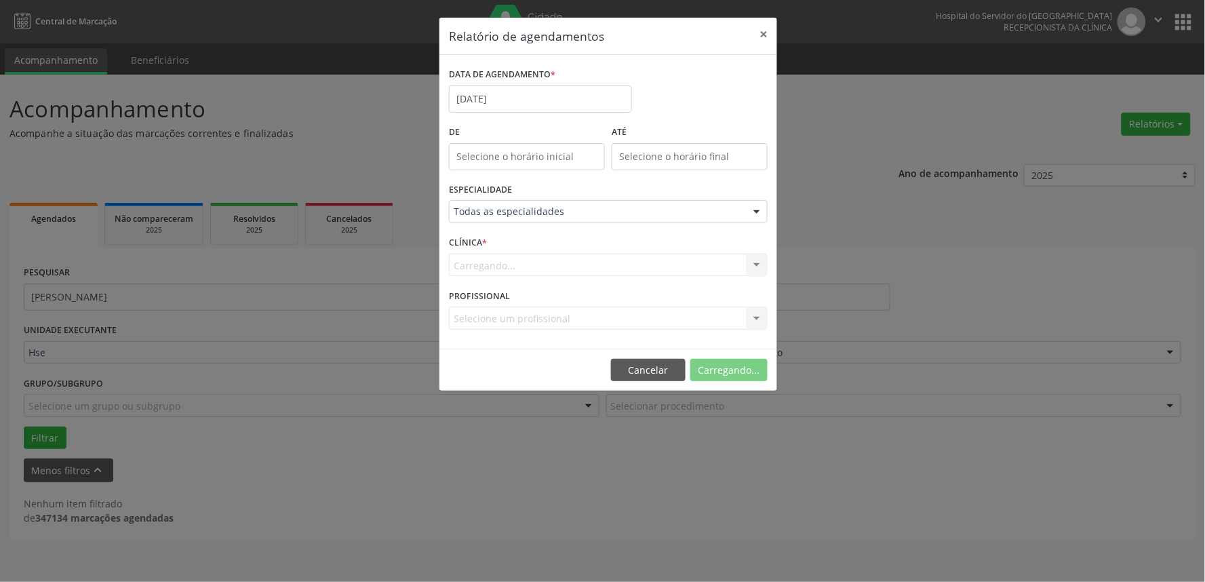
click at [581, 266] on div "Carregando... Hse Nenhum resultado encontrado para: " " Não há nenhuma opção pa…" at bounding box center [608, 265] width 319 height 23
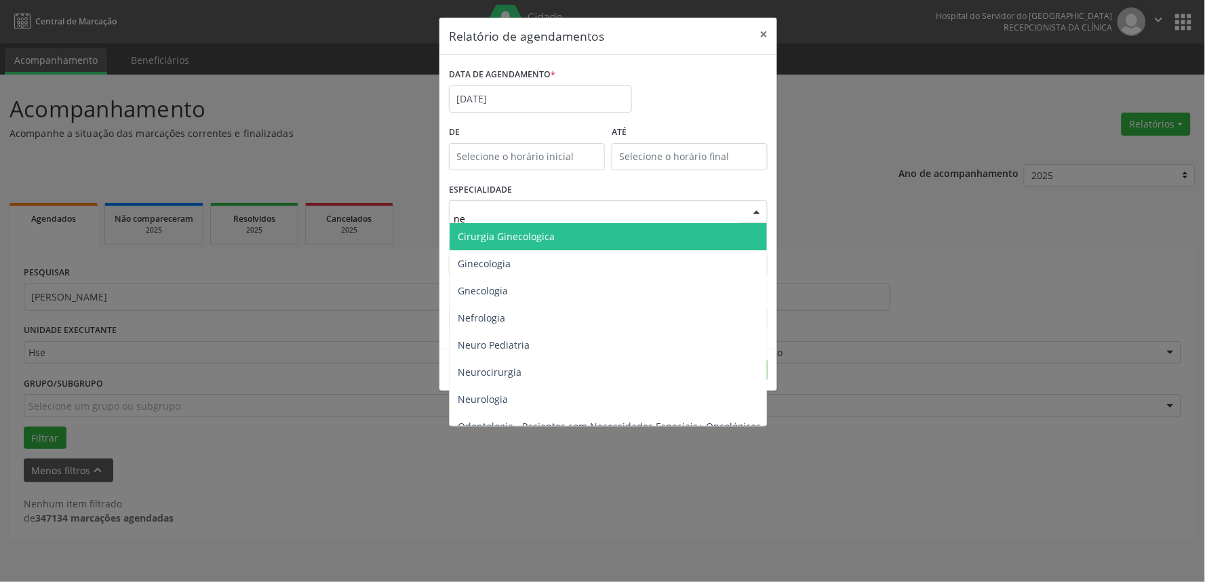
type input "neu"
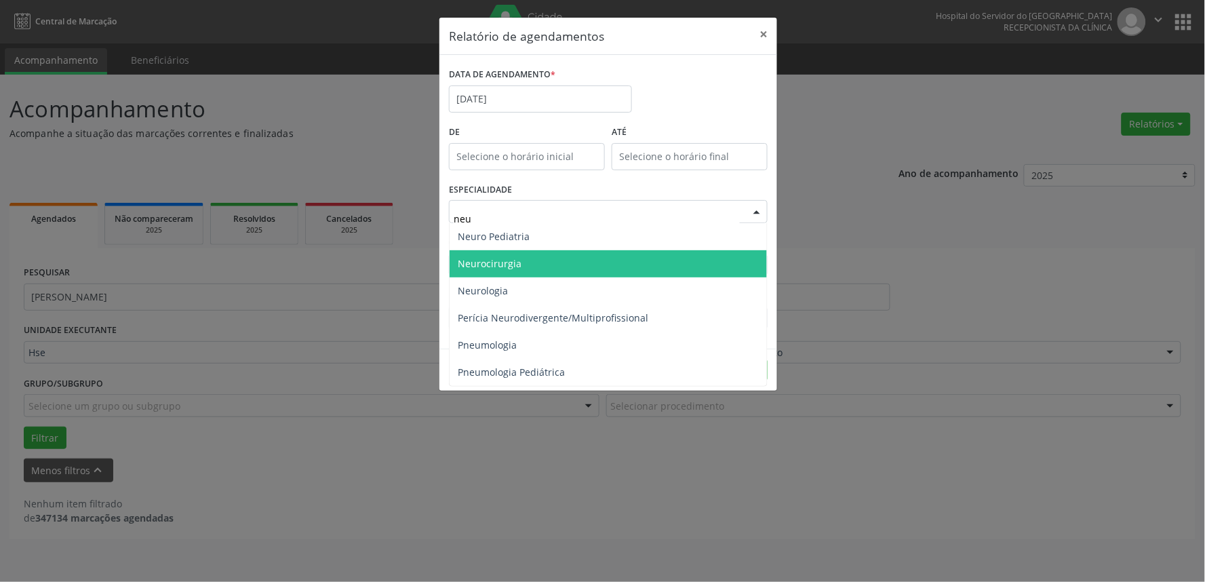
click at [602, 267] on span "Neurocirurgia" at bounding box center [608, 263] width 317 height 27
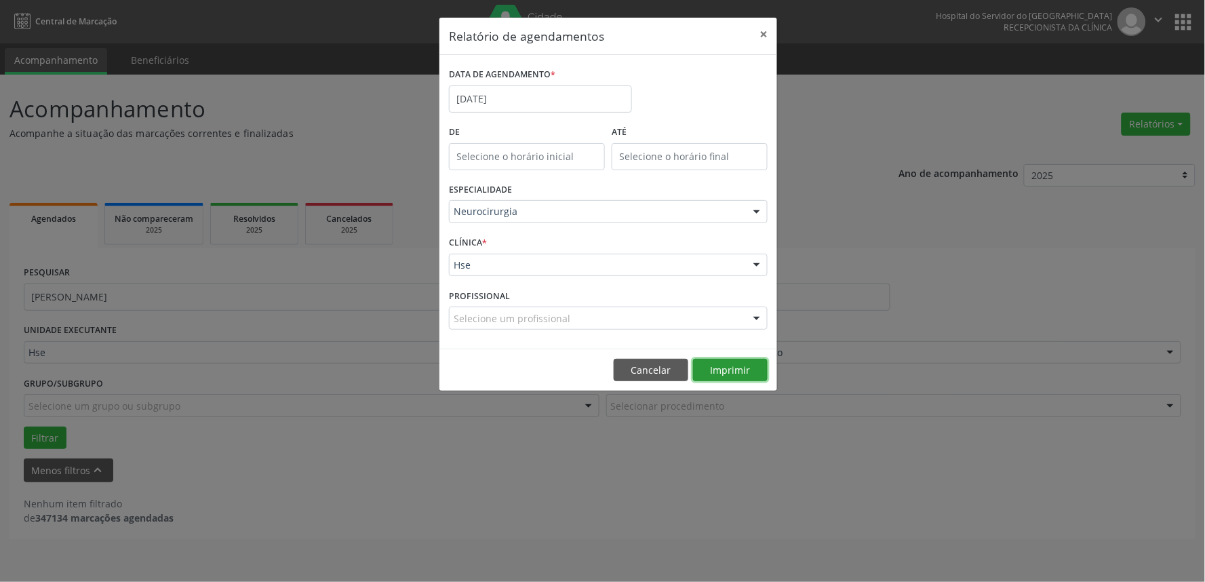
click at [734, 365] on button "Imprimir" at bounding box center [730, 370] width 75 height 23
